Goal: Obtain resource: Obtain resource

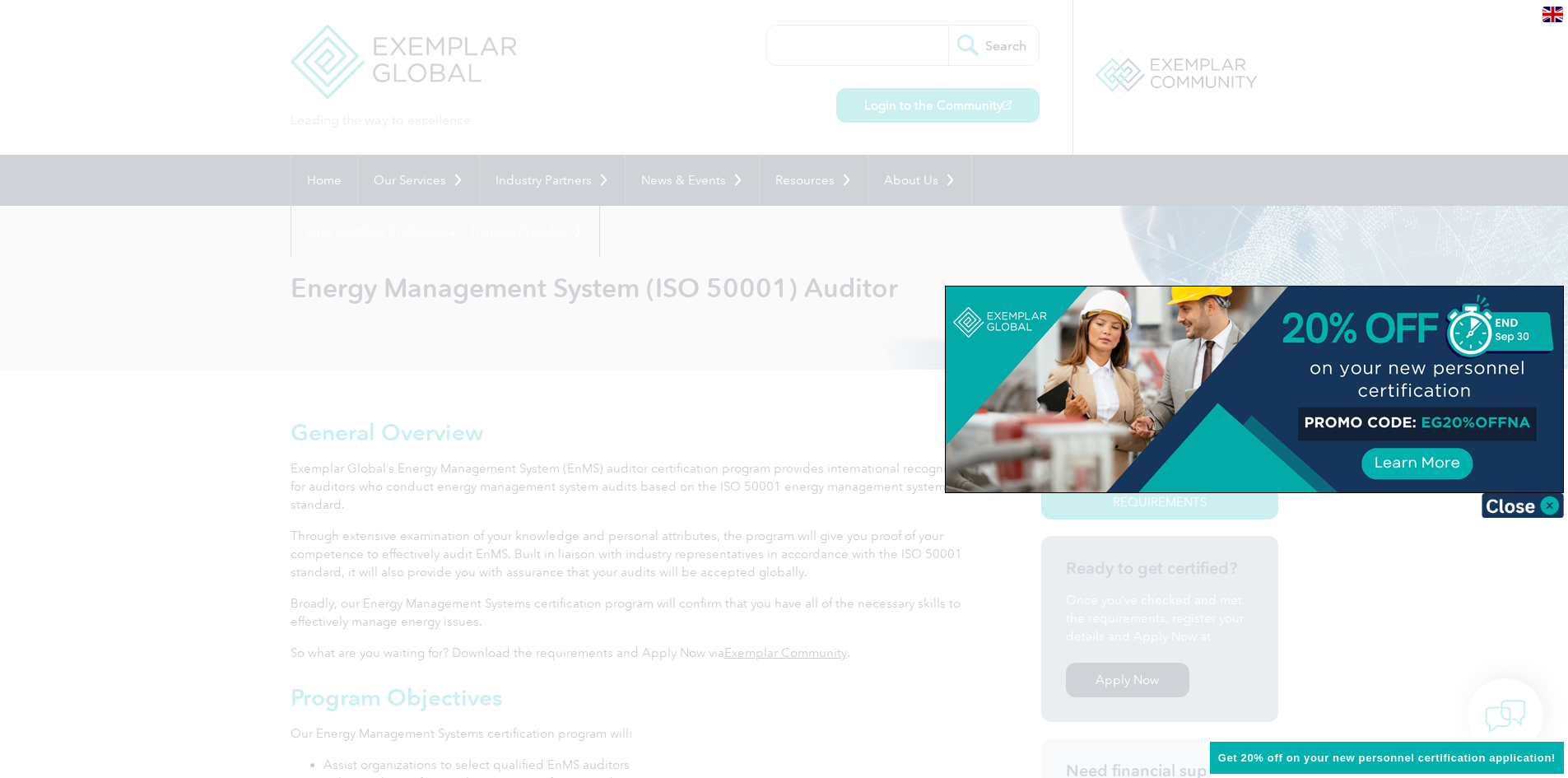
click at [677, 508] on div at bounding box center [784, 389] width 1568 height 778
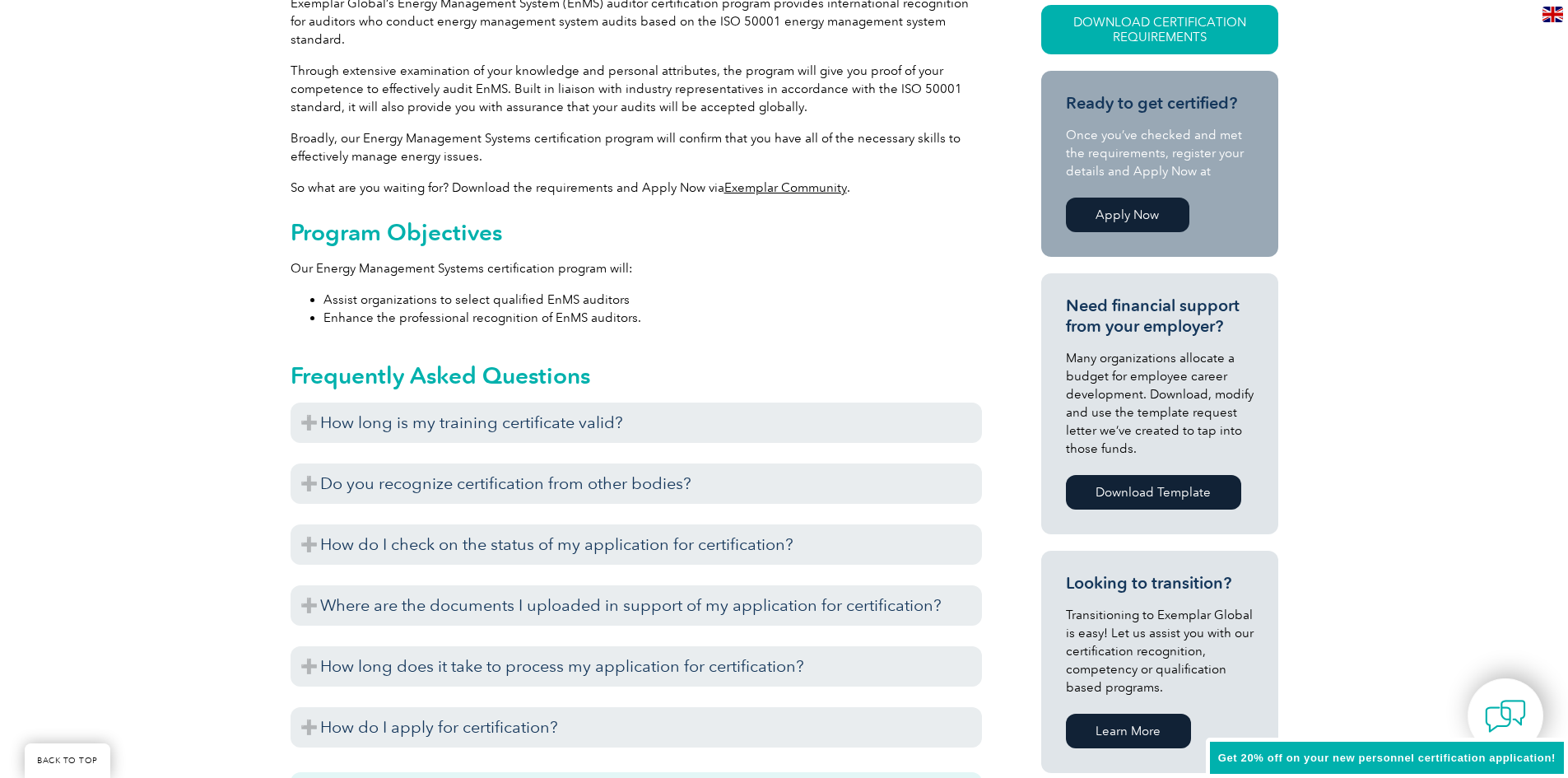
scroll to position [494, 0]
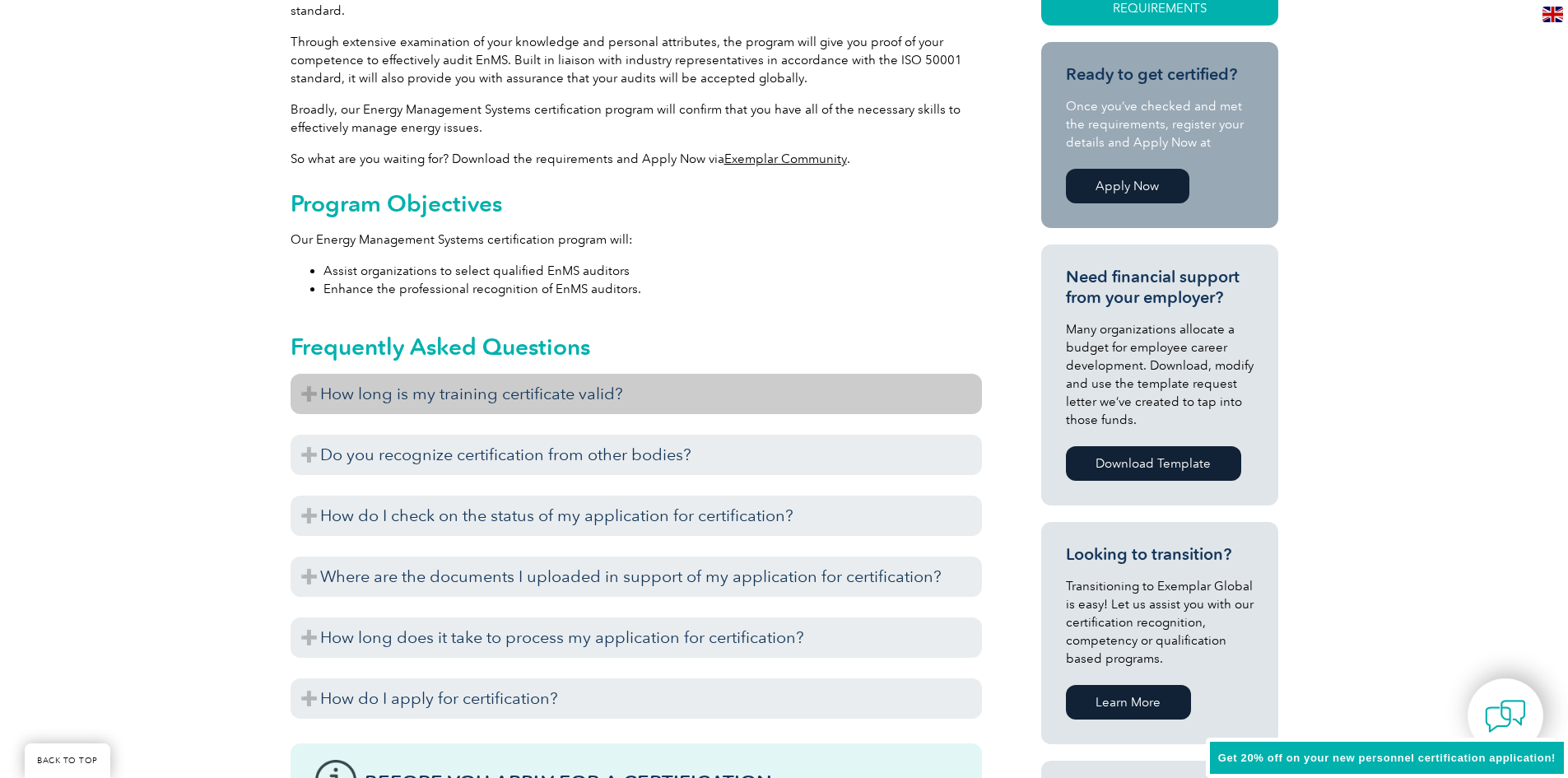
click at [657, 378] on h3 "How long is my training certificate valid?" at bounding box center [636, 394] width 691 height 40
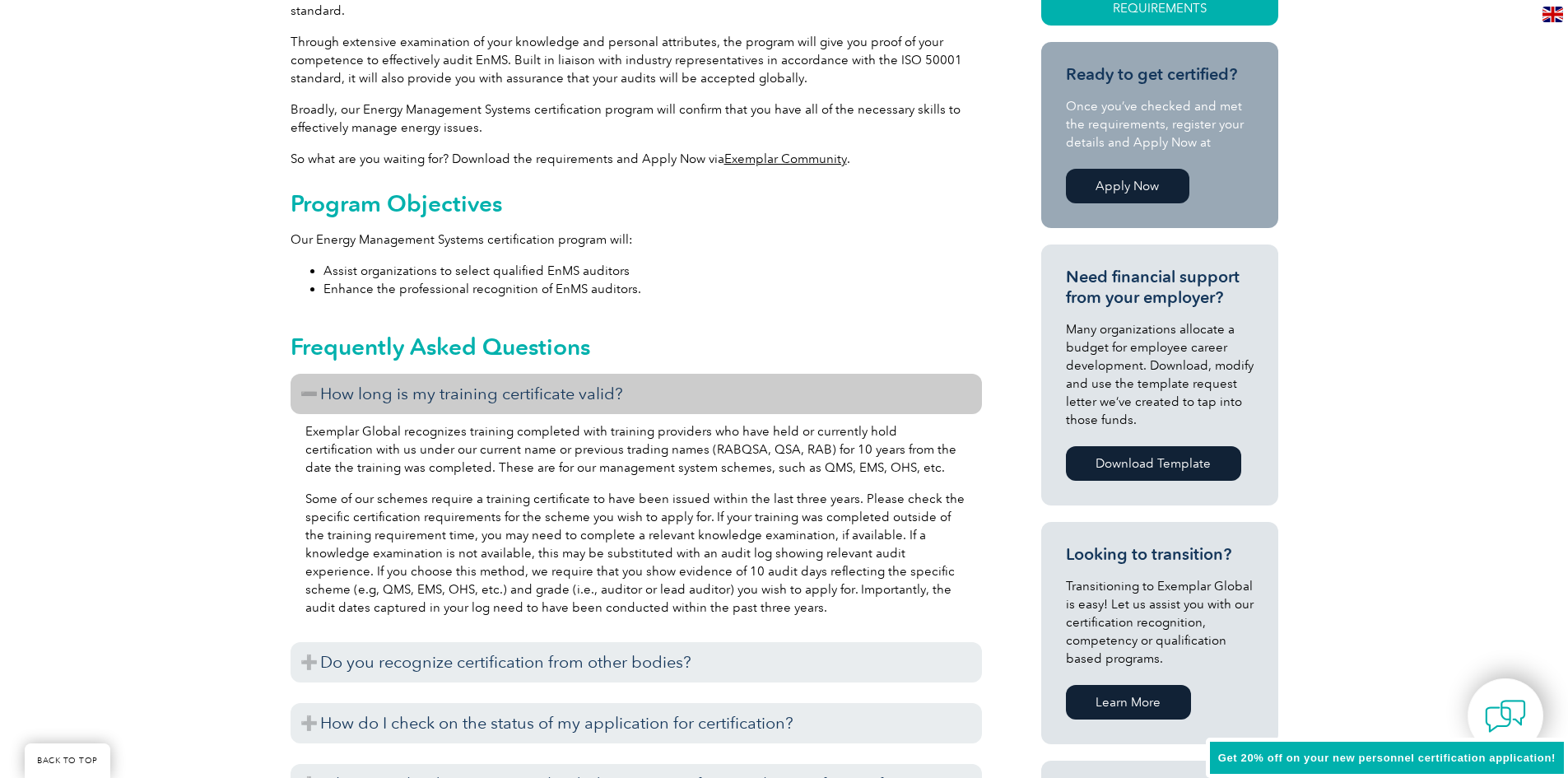
scroll to position [576, 0]
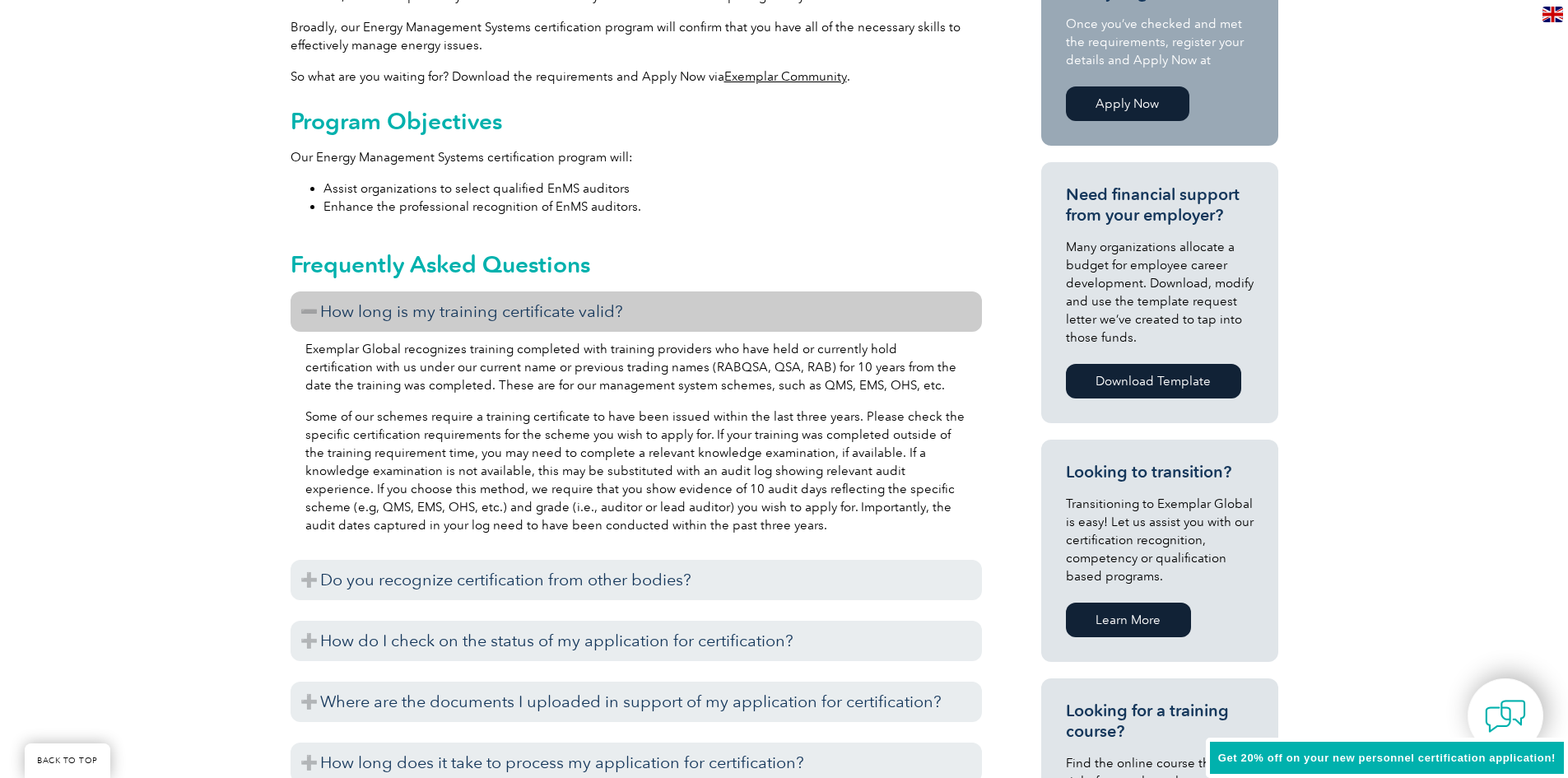
click at [170, 367] on div "General Overview Exemplar Global’s Energy Management System (EnMS) auditor cert…" at bounding box center [784, 657] width 1568 height 1729
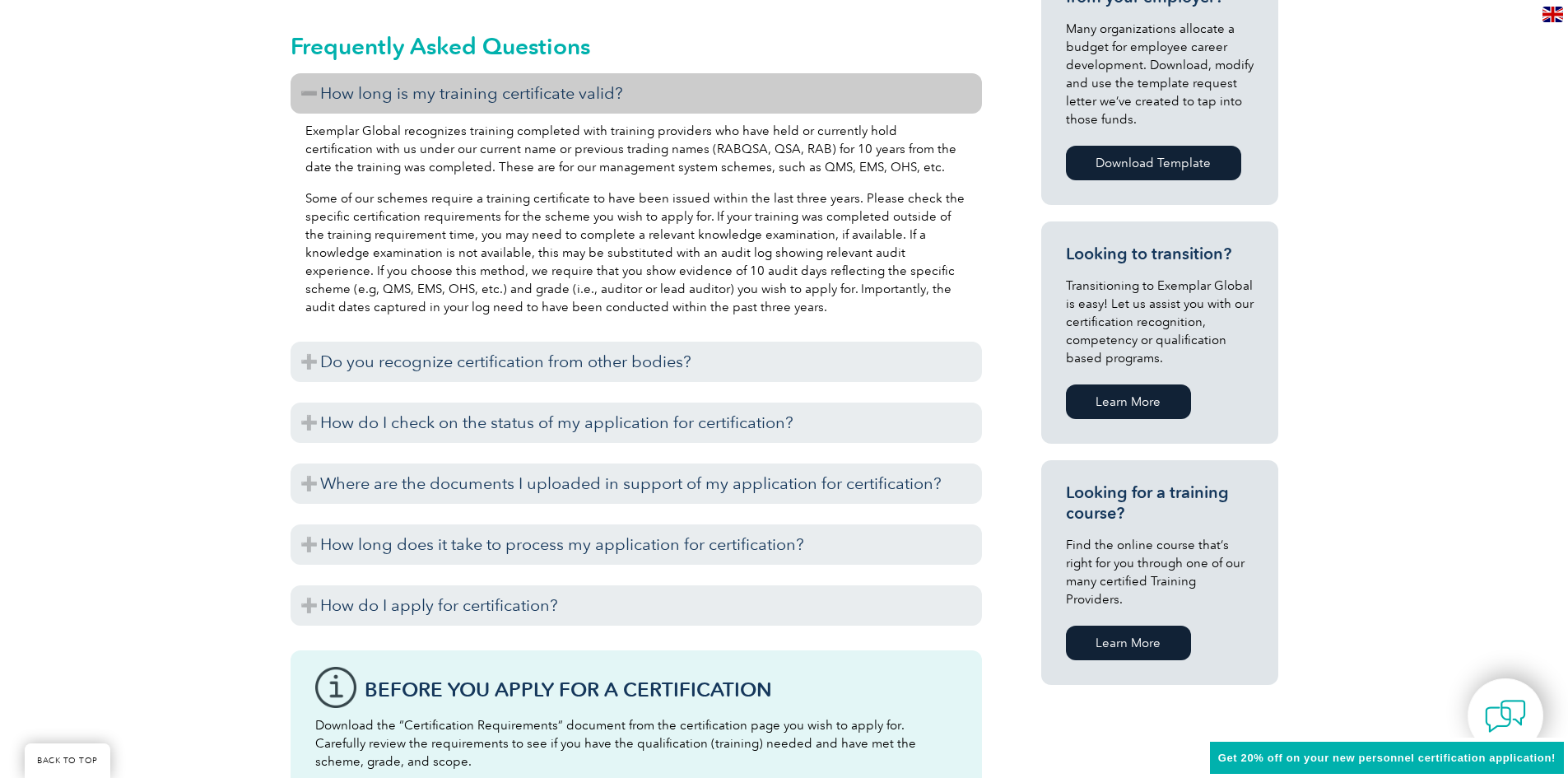
scroll to position [823, 0]
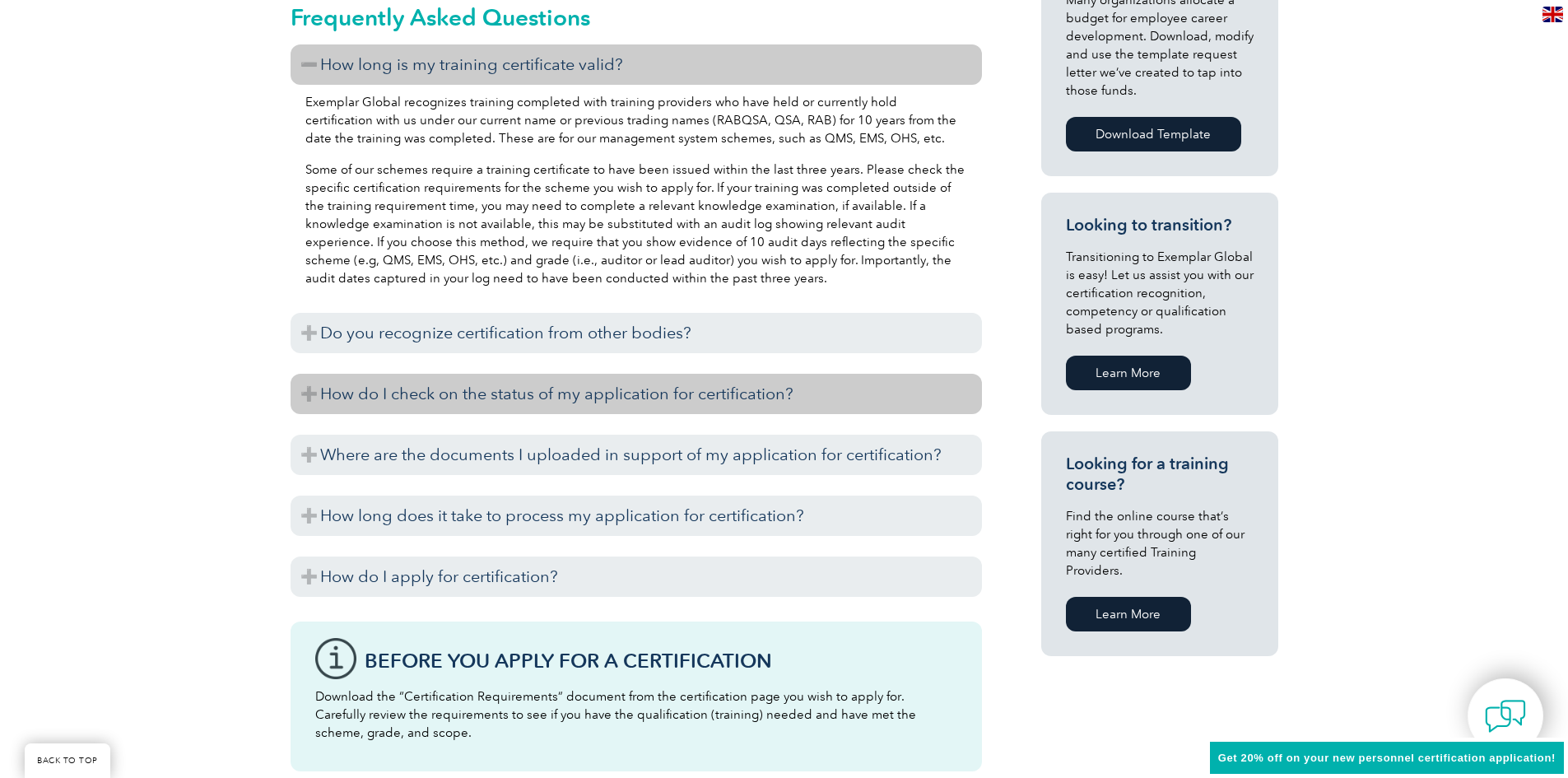
click at [516, 381] on h3 "How do I check on the status of my application for certification?" at bounding box center [636, 394] width 691 height 40
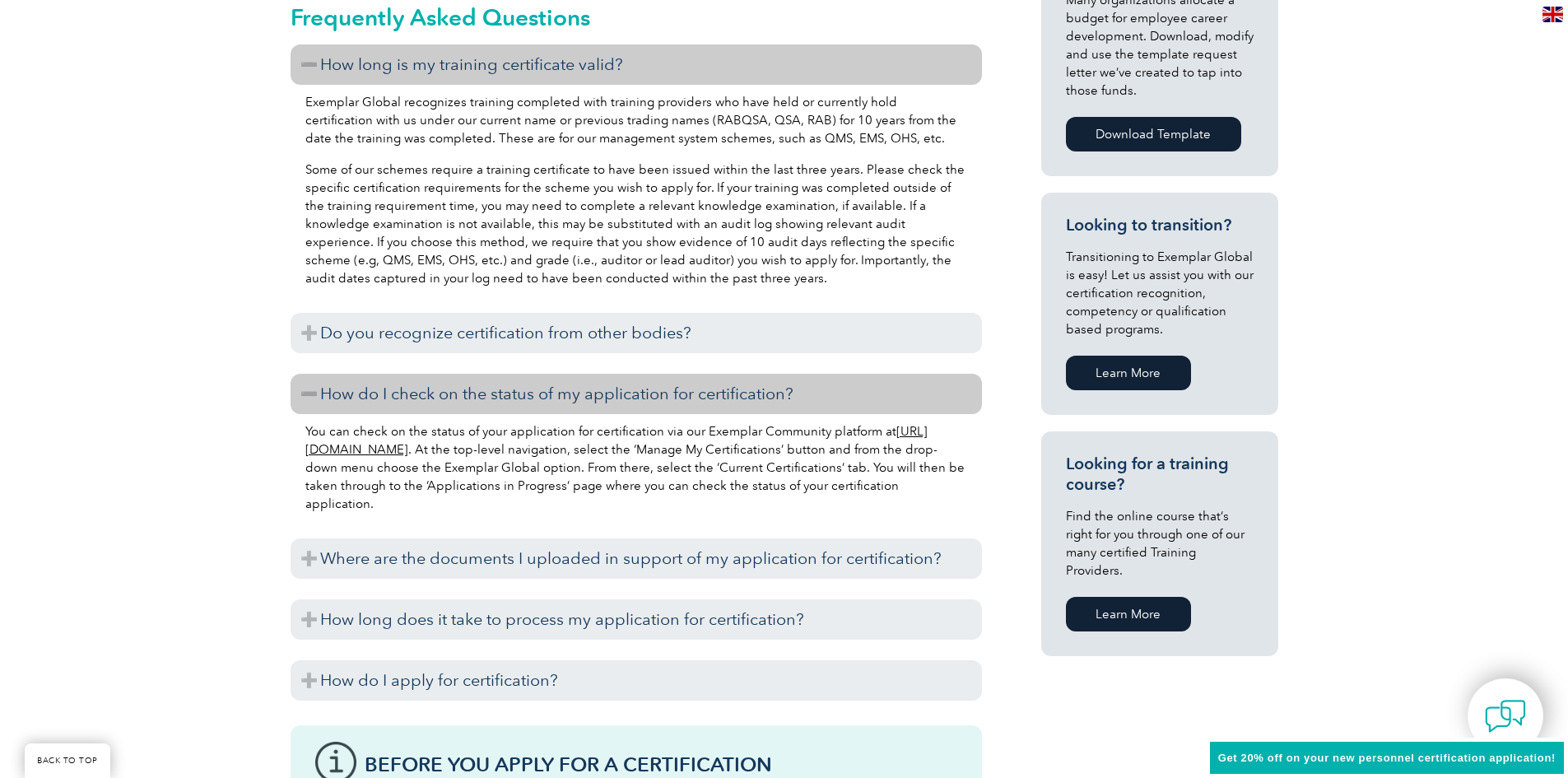
click at [516, 381] on h3 "How do I check on the status of my application for certification?" at bounding box center [636, 394] width 691 height 40
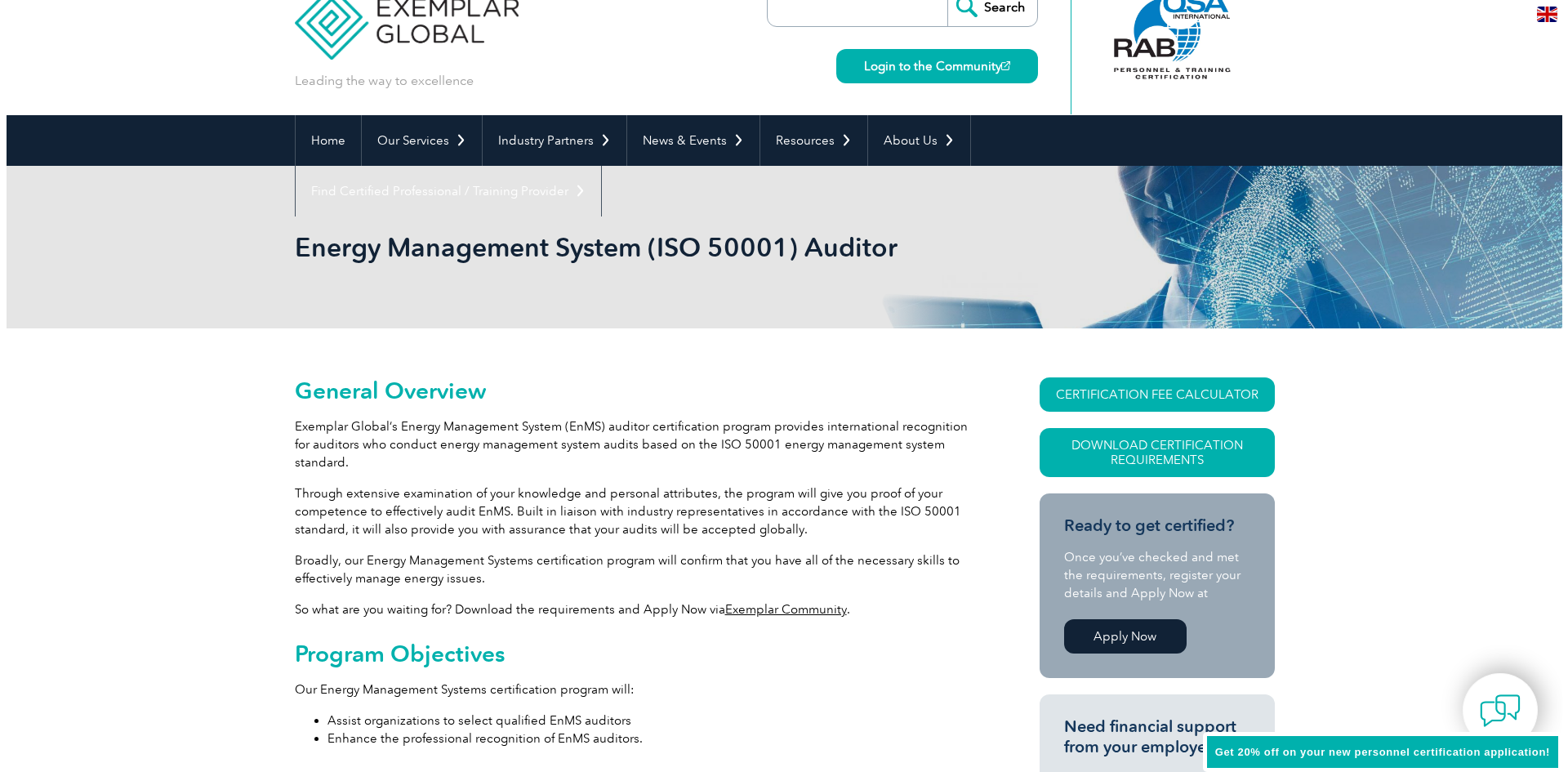
scroll to position [0, 0]
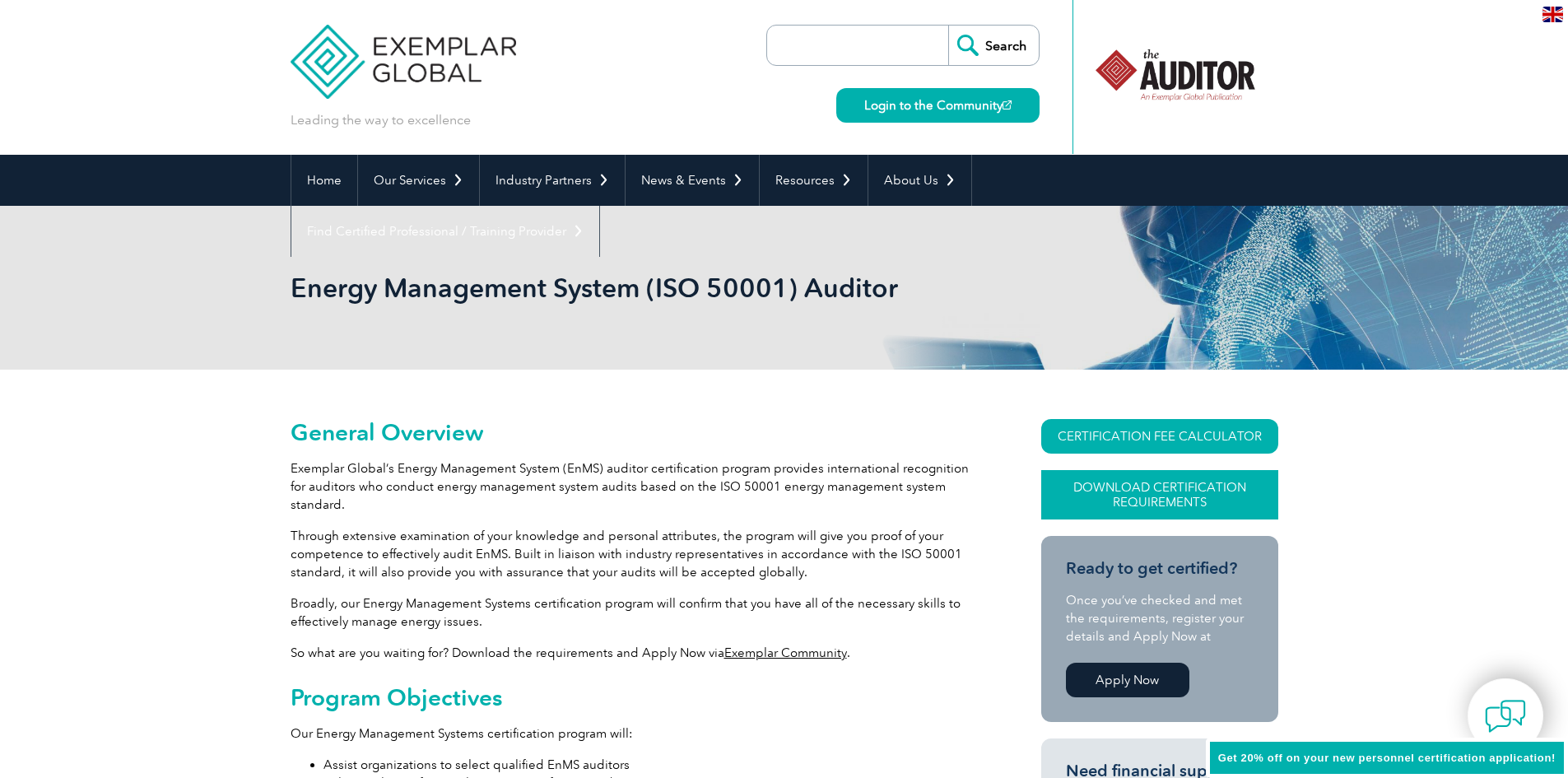
click at [1170, 490] on link "Download Certification Requirements" at bounding box center [1159, 494] width 237 height 49
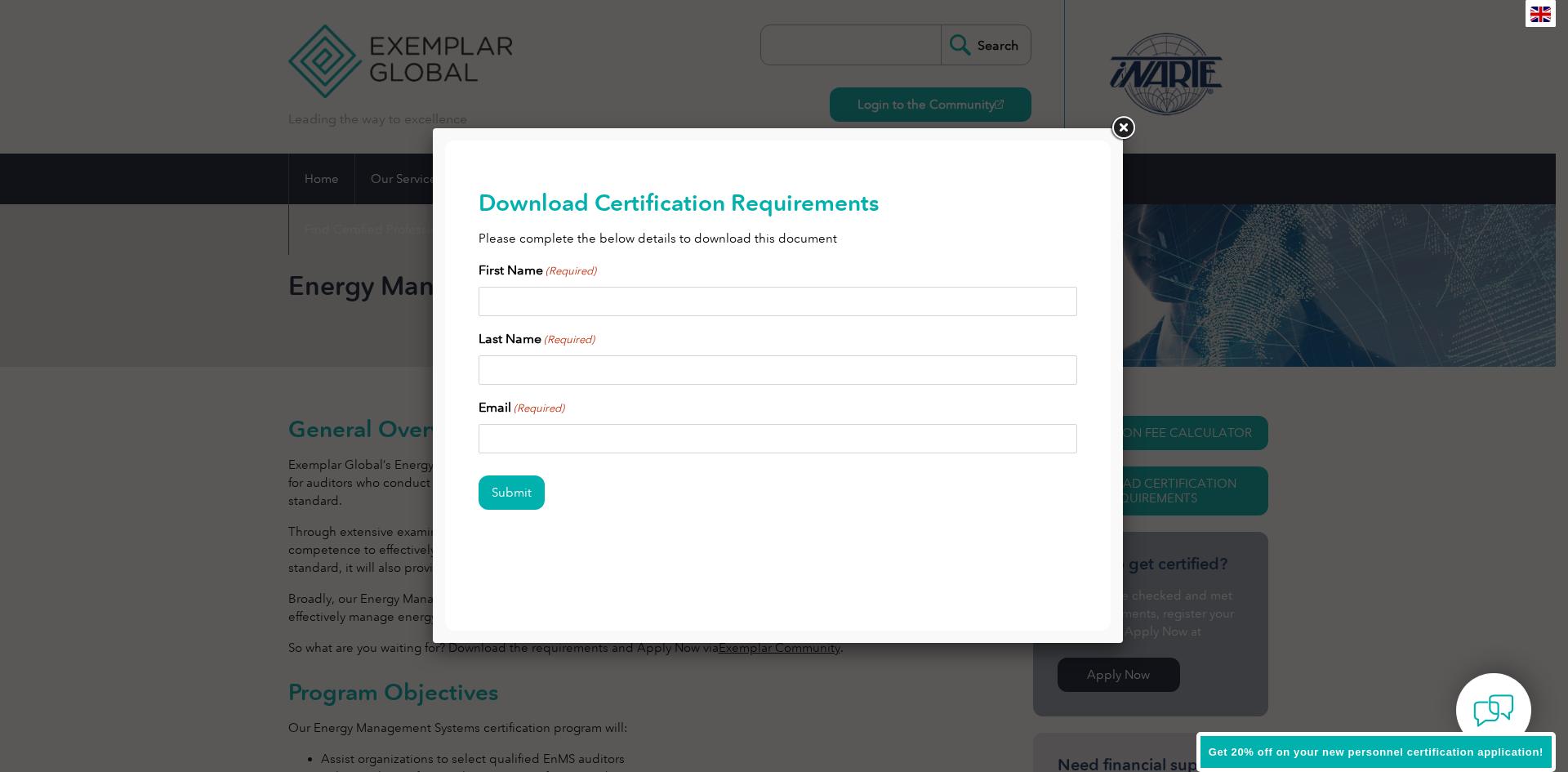
click at [1119, 132] on link at bounding box center [1123, 128] width 29 height 29
